Goal: Task Accomplishment & Management: Manage account settings

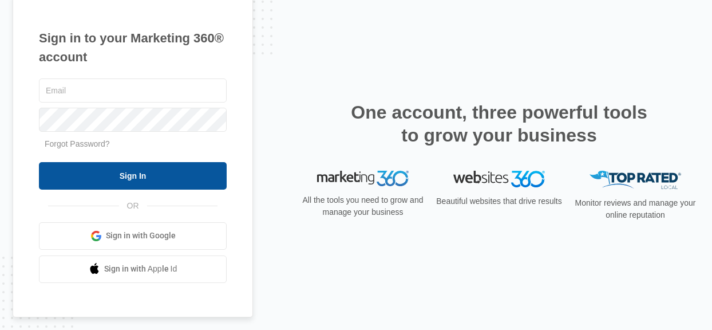
type input "[EMAIL_ADDRESS][DOMAIN_NAME]"
click at [128, 183] on input "Sign In" at bounding box center [133, 175] width 188 height 27
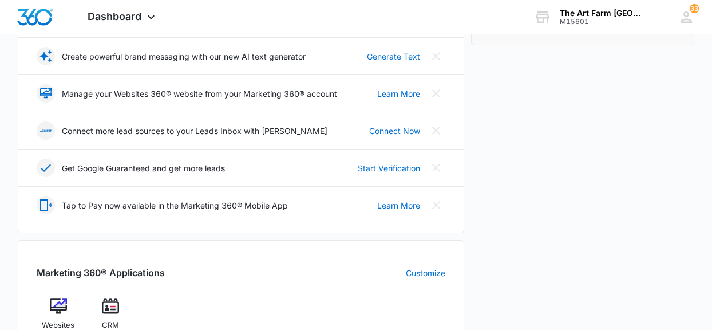
scroll to position [240, 0]
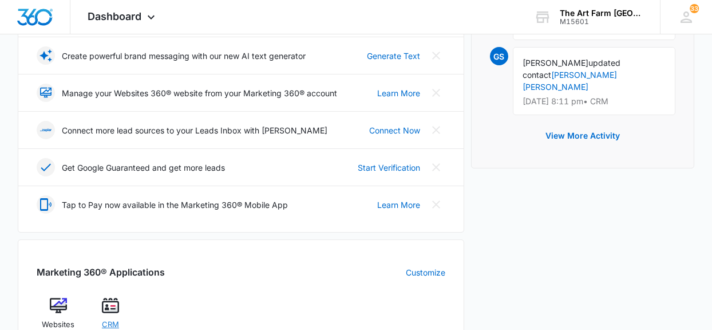
click at [112, 320] on span "CRM" at bounding box center [110, 324] width 17 height 11
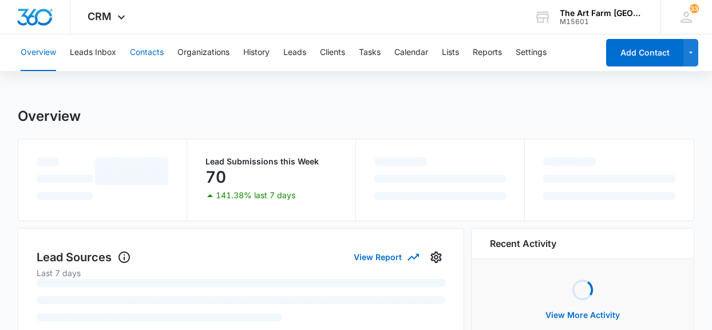
click at [153, 53] on button "Contacts" at bounding box center [147, 52] width 34 height 37
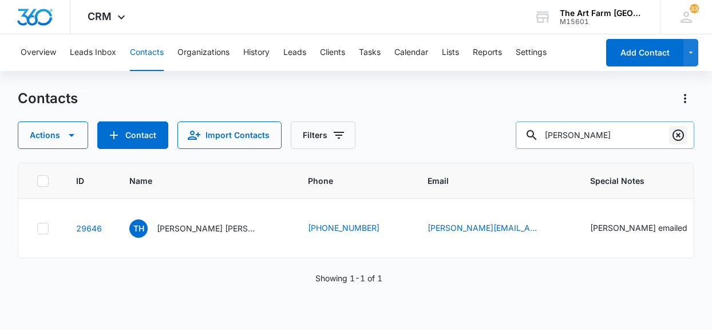
click at [678, 137] on icon "Clear" at bounding box center [678, 135] width 14 height 14
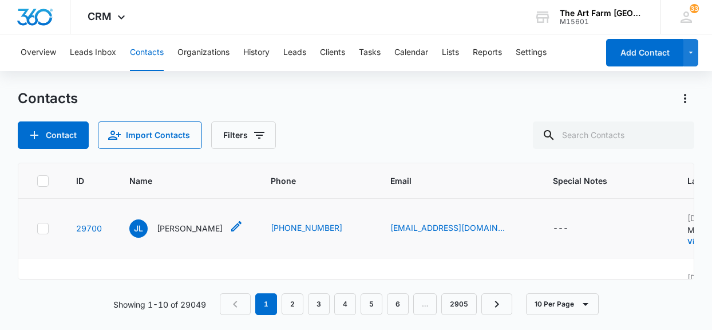
click at [191, 227] on p "Joy Lambeth" at bounding box center [190, 228] width 66 height 12
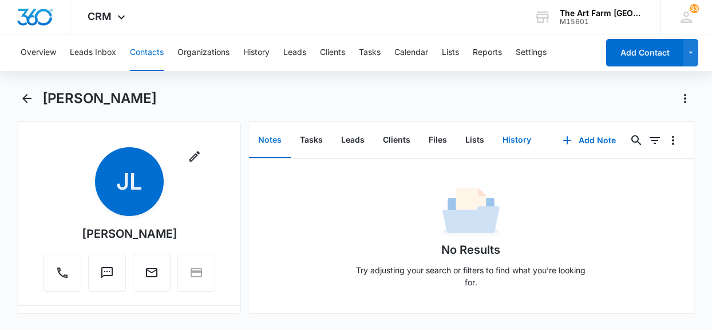
click at [509, 144] on button "History" at bounding box center [516, 139] width 47 height 35
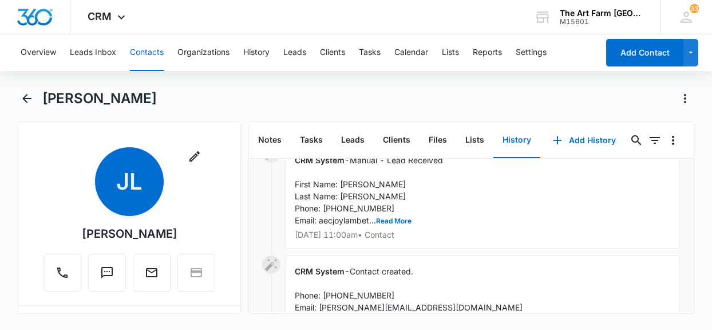
scroll to position [101, 0]
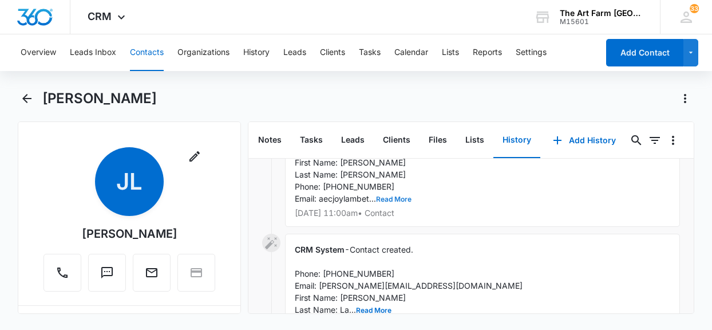
click at [406, 200] on button "Read More" at bounding box center [393, 199] width 35 height 7
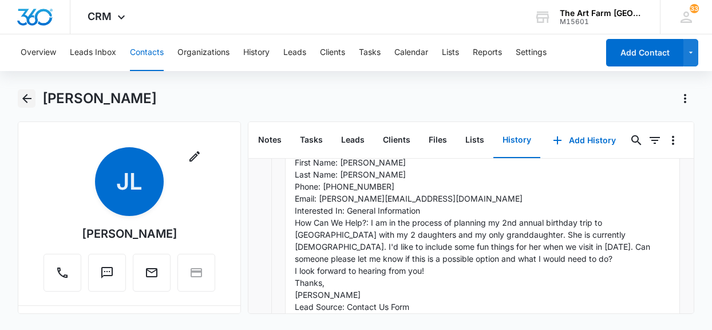
click at [29, 100] on icon "Back" at bounding box center [27, 99] width 14 height 14
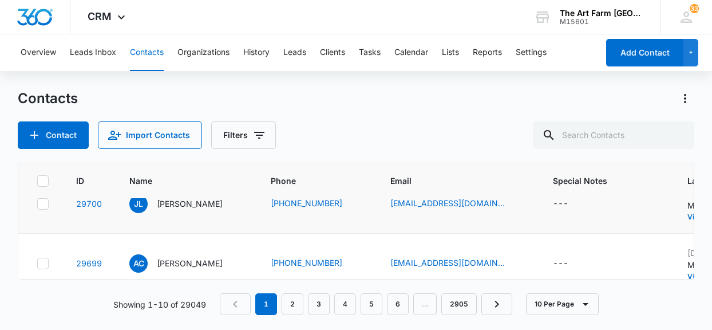
scroll to position [38, 0]
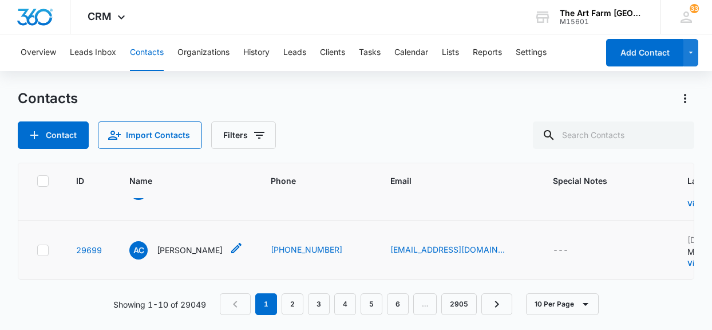
click at [202, 251] on p "Azmyra Clark" at bounding box center [190, 250] width 66 height 12
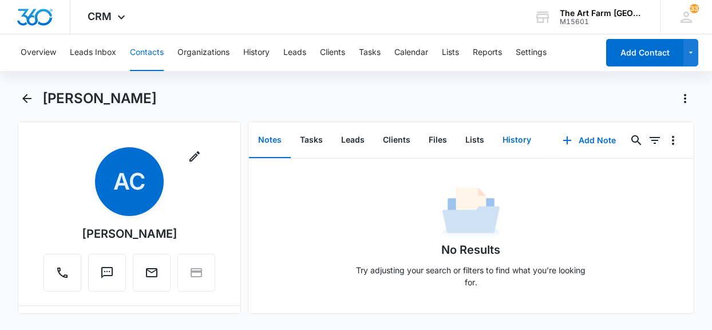
click at [515, 137] on button "History" at bounding box center [516, 139] width 47 height 35
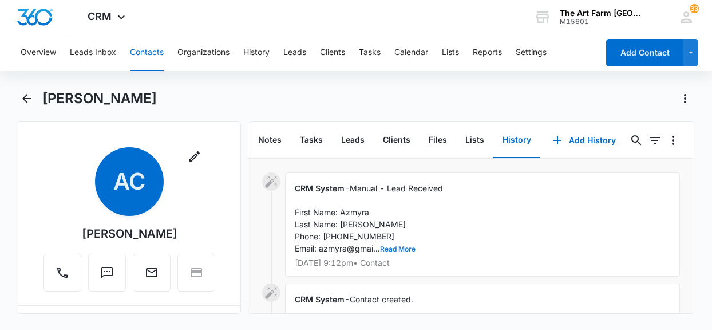
click at [403, 246] on button "Read More" at bounding box center [397, 248] width 35 height 7
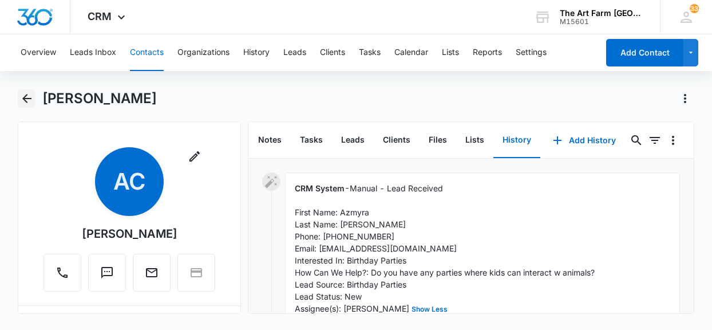
click at [29, 97] on icon "Back" at bounding box center [27, 99] width 14 height 14
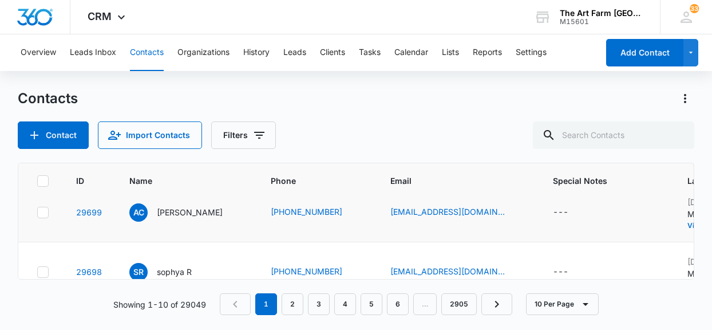
scroll to position [83, 0]
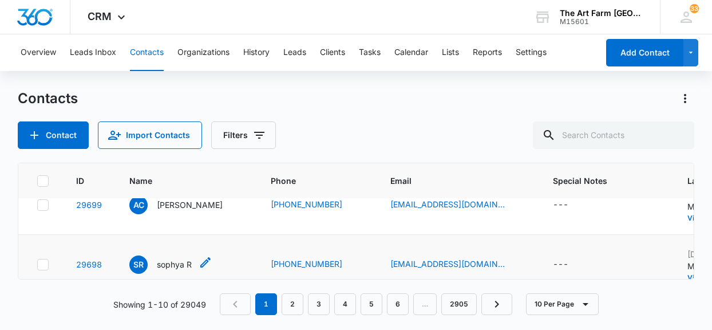
click at [180, 265] on p "sophya R" at bounding box center [174, 264] width 35 height 12
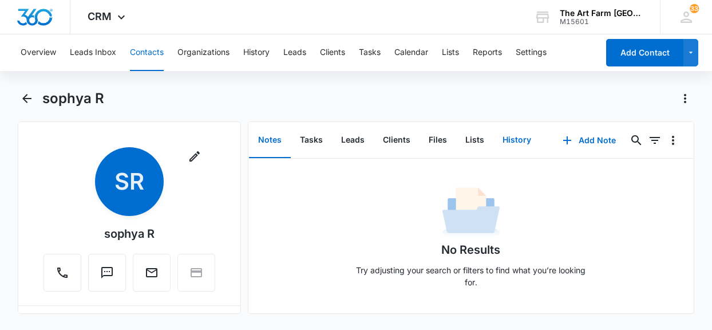
click at [510, 142] on button "History" at bounding box center [516, 139] width 47 height 35
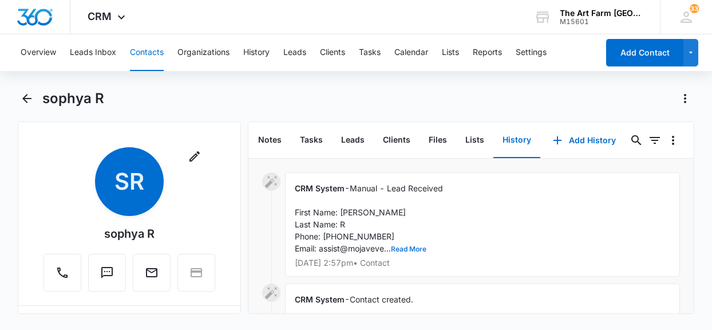
click at [415, 247] on button "Read More" at bounding box center [408, 248] width 35 height 7
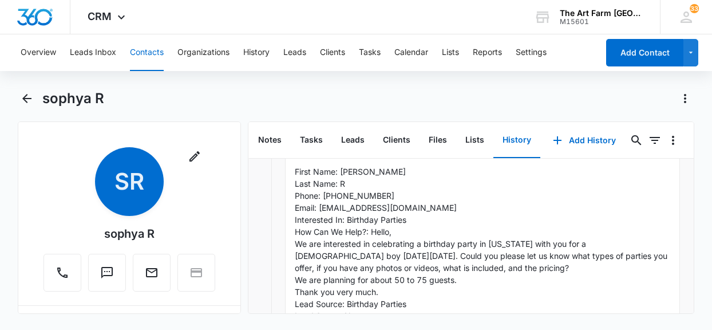
scroll to position [49, 0]
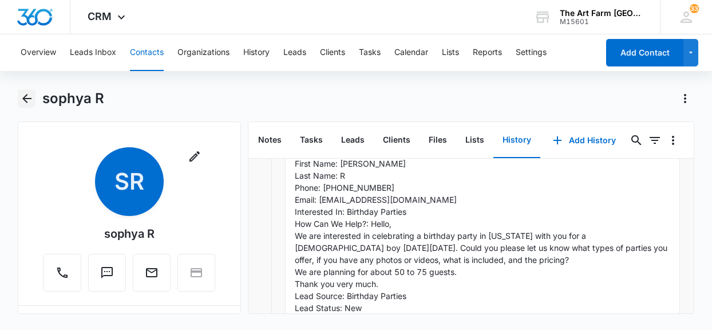
click at [23, 93] on icon "Back" at bounding box center [27, 99] width 14 height 14
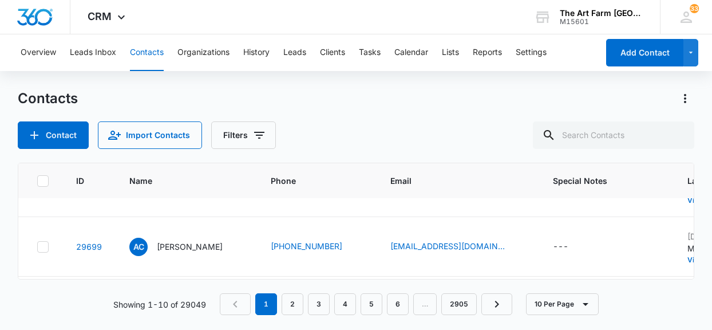
scroll to position [38, 0]
